Goal: Navigation & Orientation: Find specific page/section

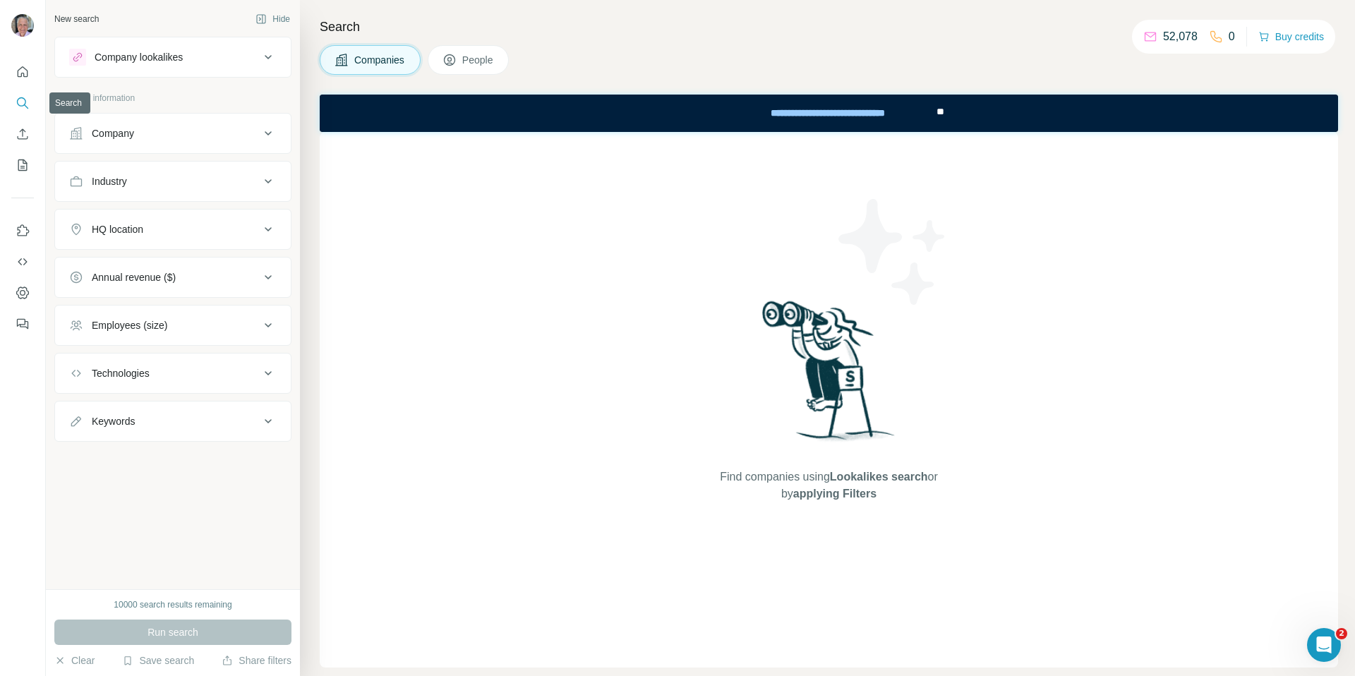
click at [25, 97] on icon "Search" at bounding box center [23, 103] width 14 height 14
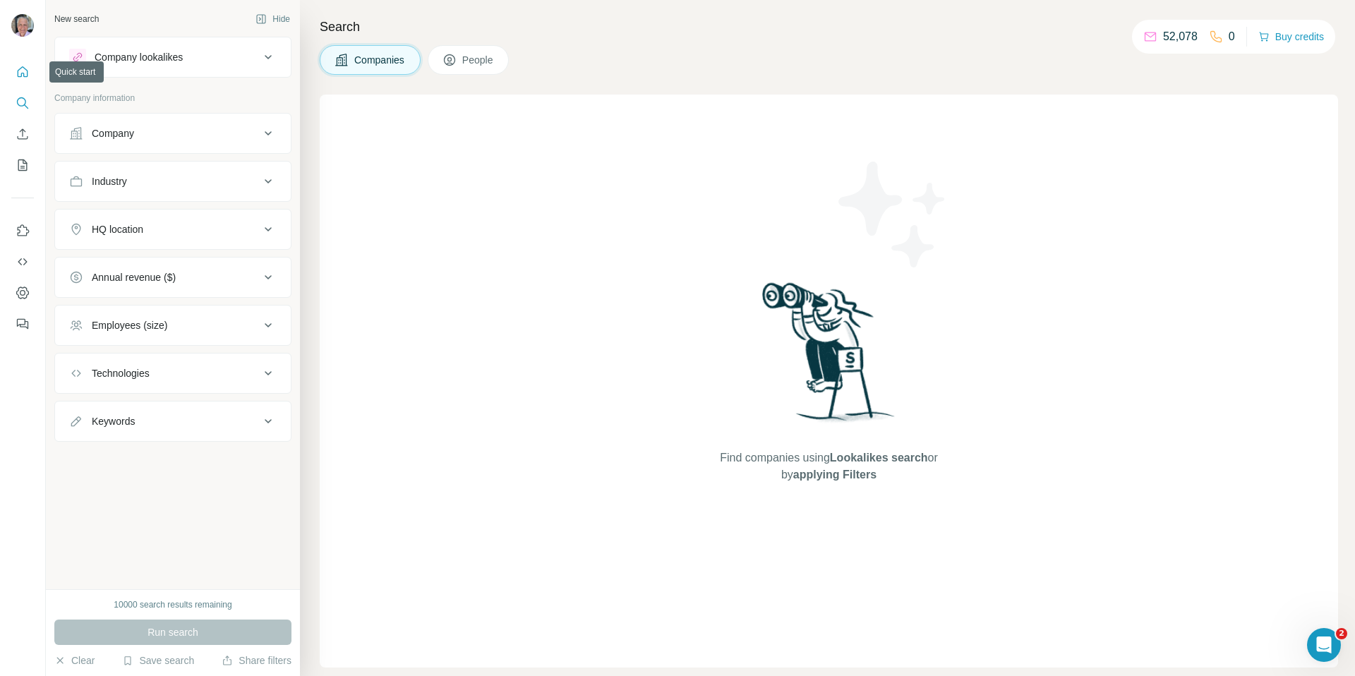
click at [20, 68] on icon "Quick start" at bounding box center [23, 71] width 11 height 11
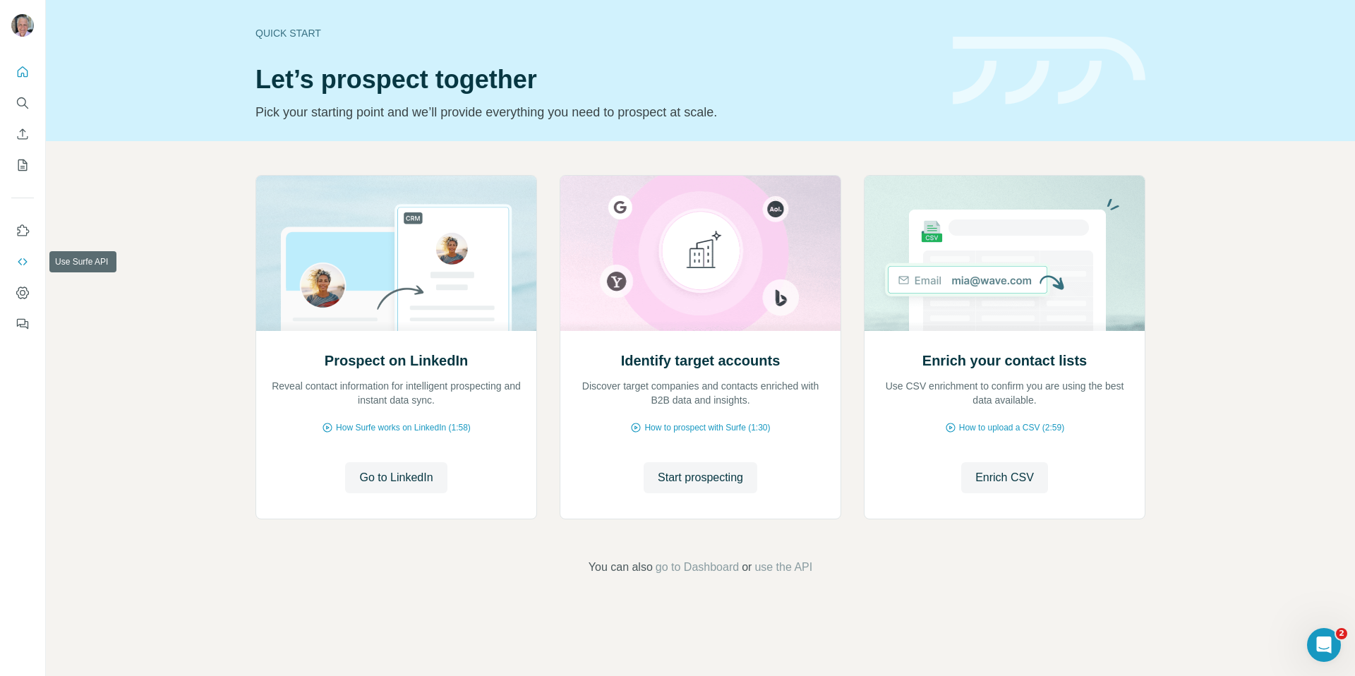
click at [20, 266] on icon "Use Surfe API" at bounding box center [23, 262] width 14 height 14
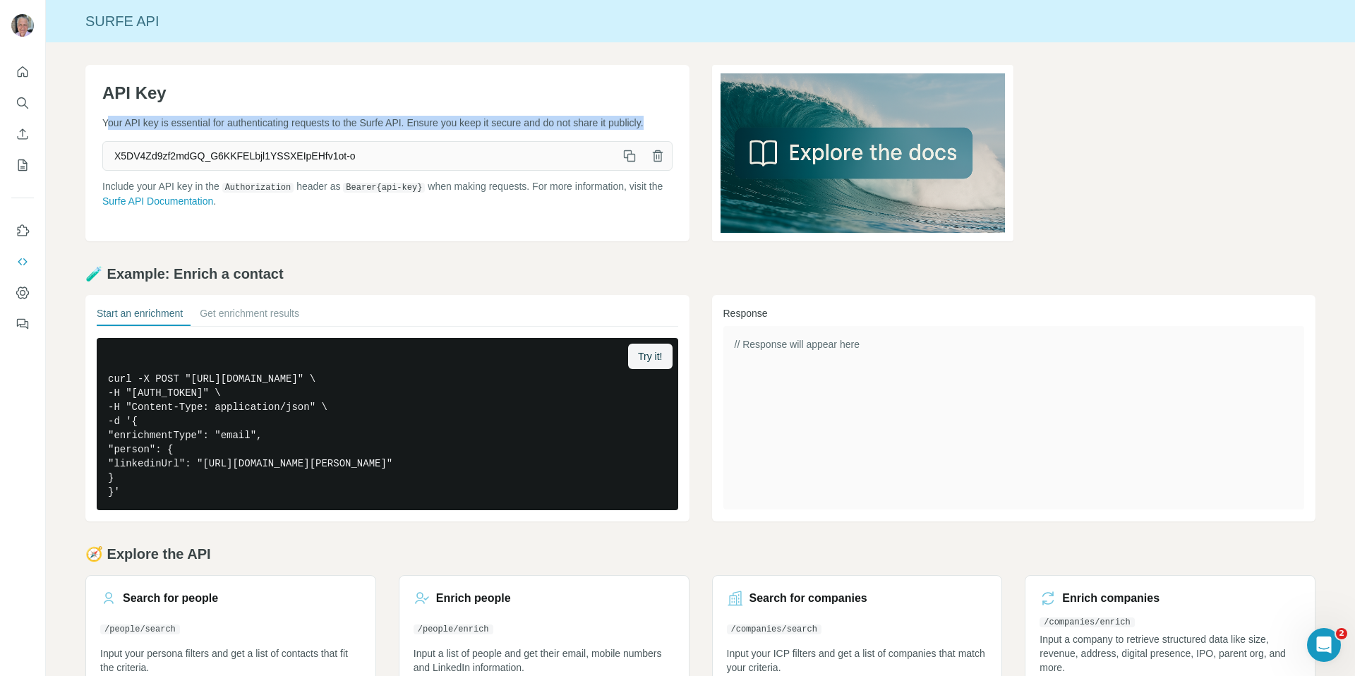
drag, startPoint x: 110, startPoint y: 123, endPoint x: 158, endPoint y: 140, distance: 51.1
click at [158, 130] on p "Your API key is essential for authenticating requests to the Surfe API. Ensure …" at bounding box center [387, 123] width 570 height 14
click at [20, 302] on button "Dashboard" at bounding box center [22, 292] width 23 height 25
